Goal: Go to known website: Go to known website

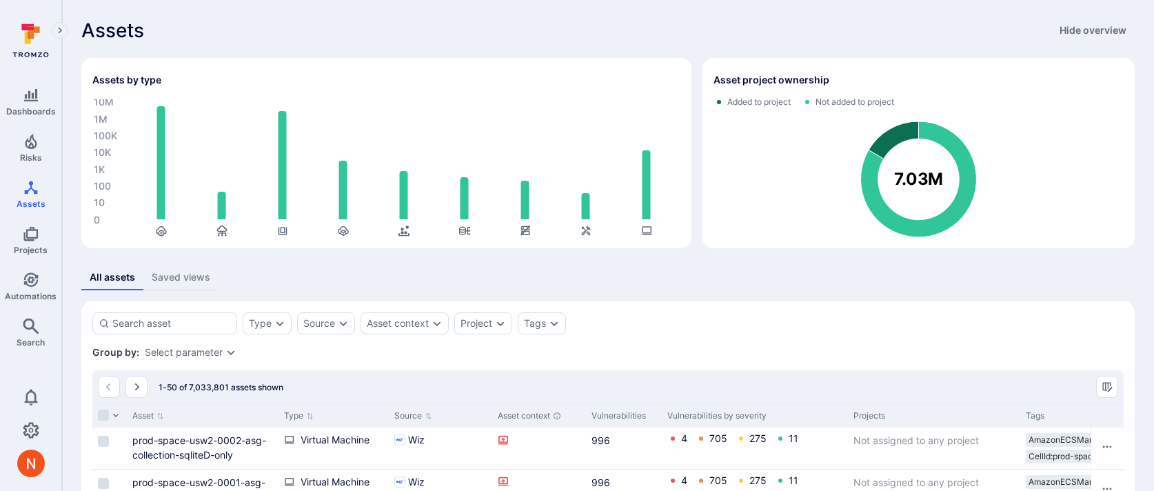
scroll to position [101, 0]
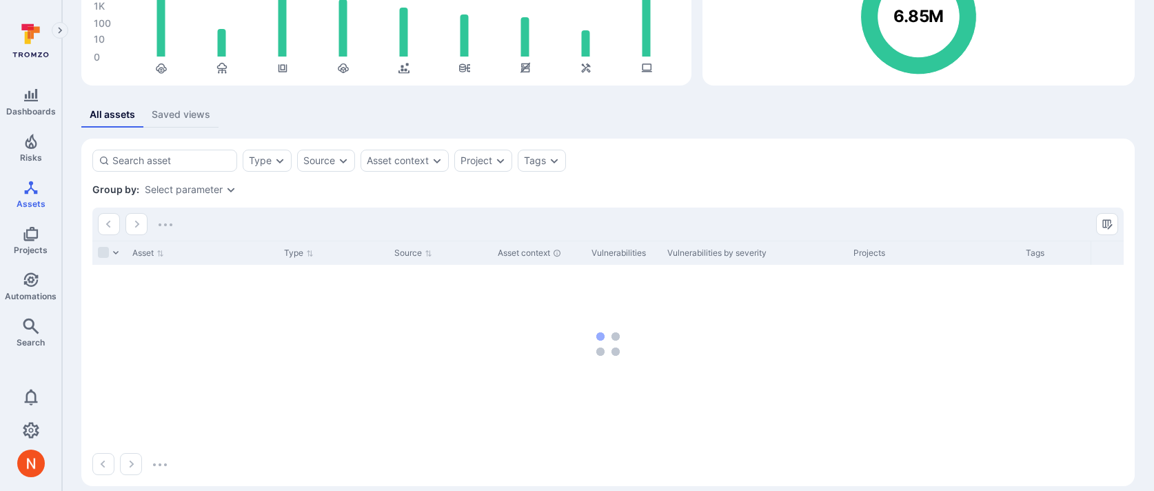
scroll to position [177, 0]
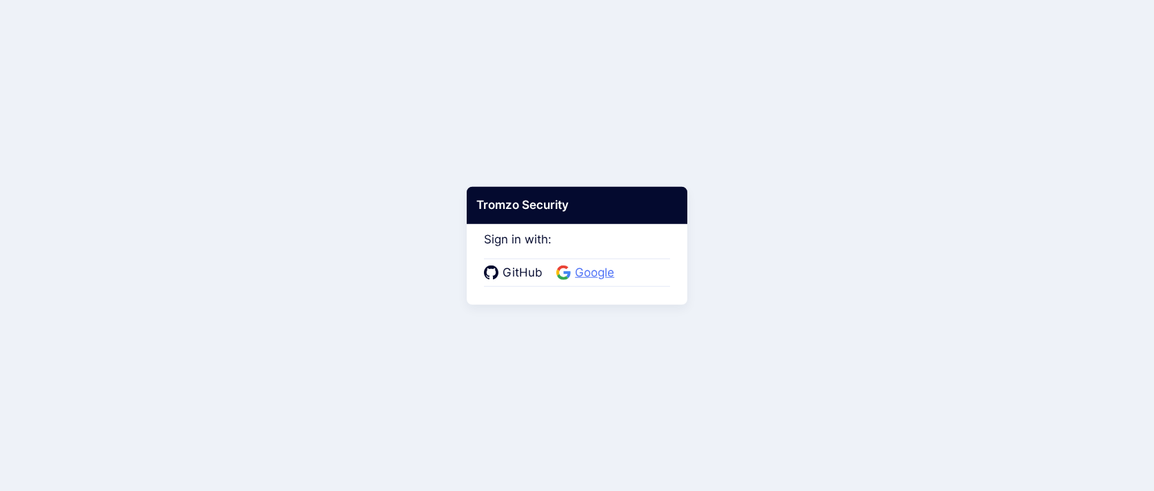
click at [572, 268] on span "Google" at bounding box center [595, 273] width 48 height 18
